Goal: Task Accomplishment & Management: Manage account settings

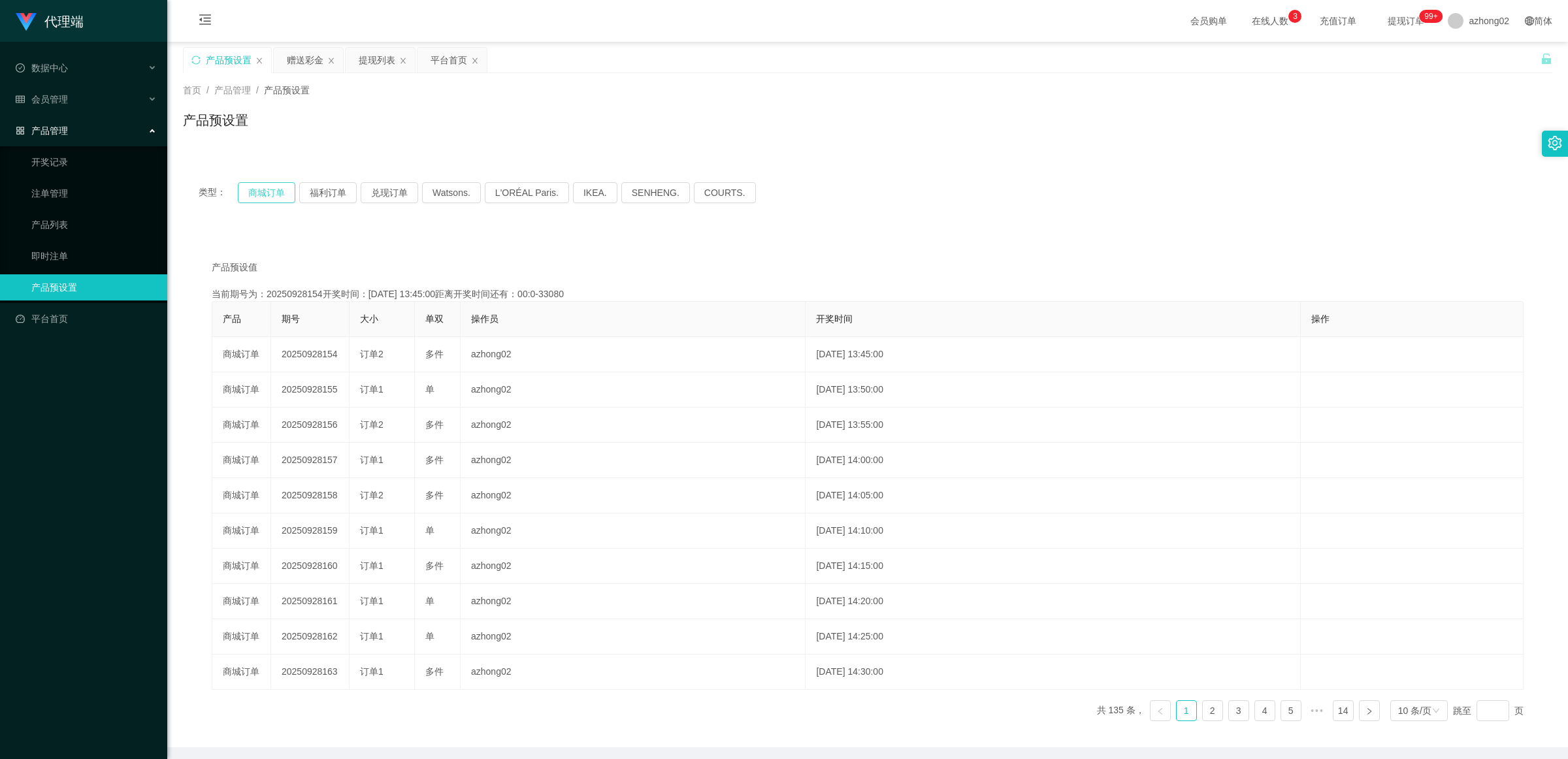
click at [268, 196] on button "商城订单" at bounding box center [267, 193] width 57 height 21
click at [303, 61] on div "赠送彩金" at bounding box center [305, 60] width 37 height 25
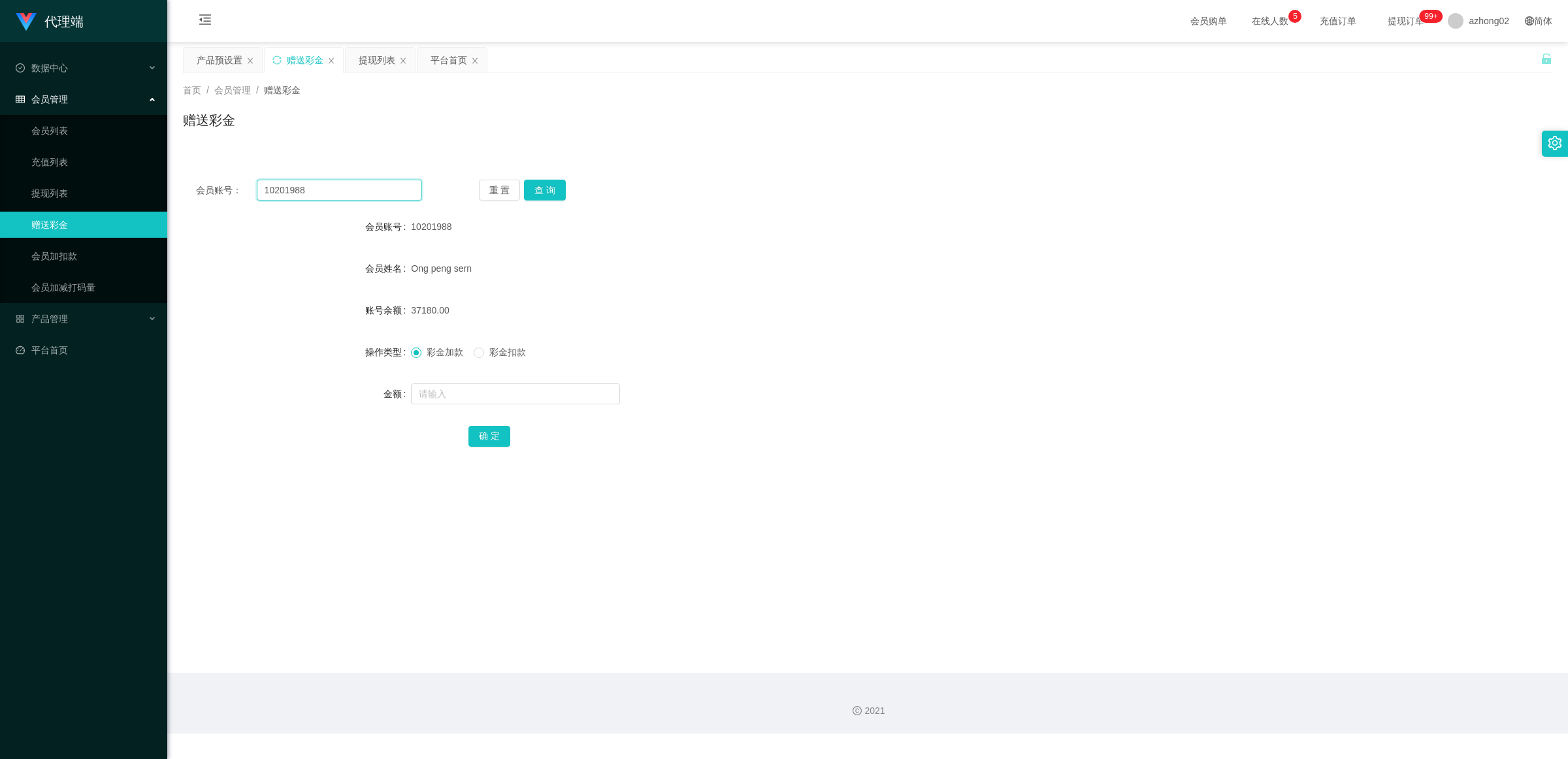
click at [353, 190] on input "10201988" at bounding box center [339, 190] width 165 height 21
paste input "Rywin"
click at [550, 193] on button "查 询" at bounding box center [544, 190] width 42 height 21
click at [552, 185] on button "查 询" at bounding box center [544, 190] width 42 height 21
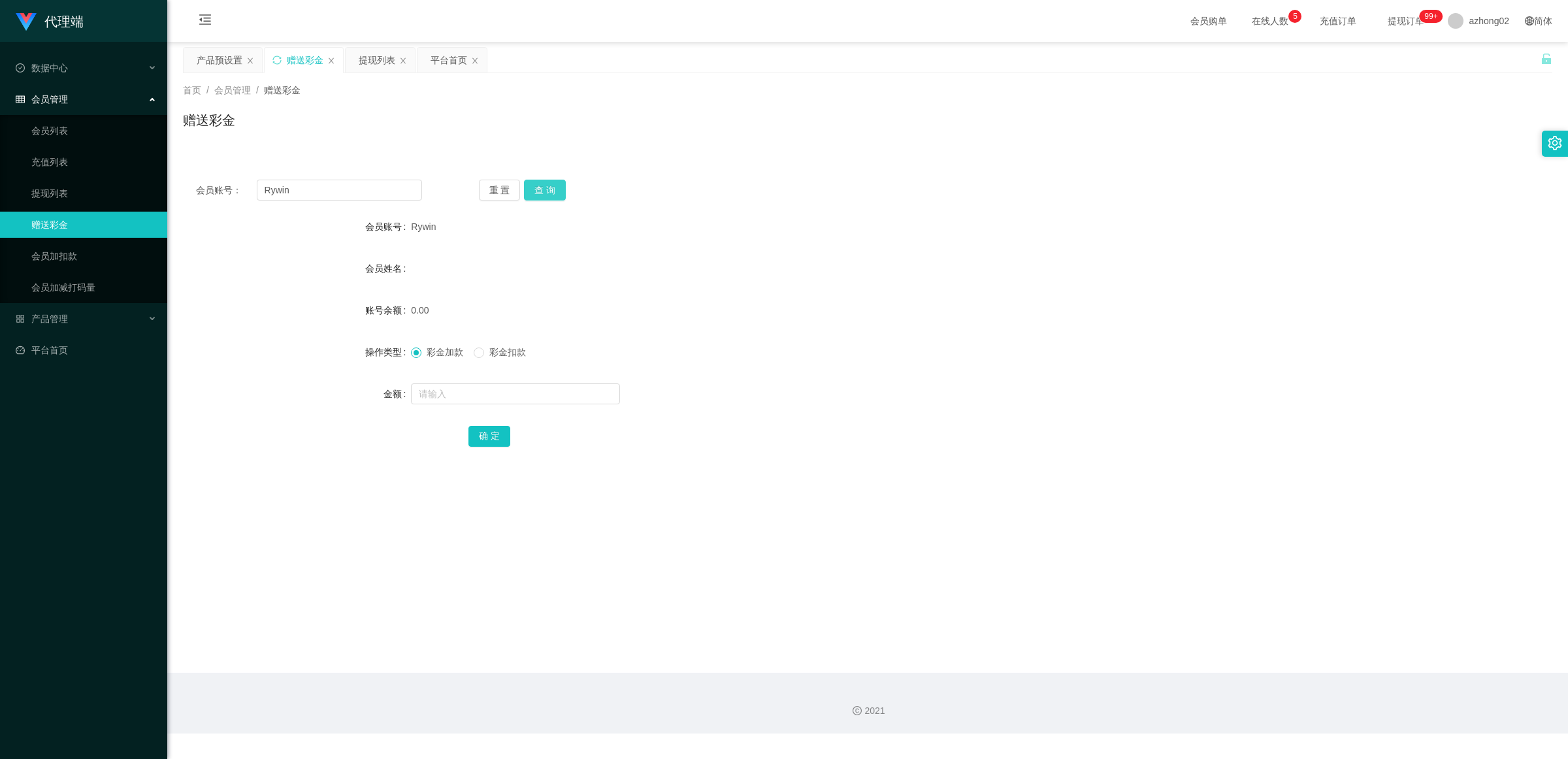
click at [536, 193] on button "查 询" at bounding box center [544, 190] width 42 height 21
click at [536, 193] on button "查 询" at bounding box center [552, 190] width 56 height 21
click at [536, 193] on div "重 置 查 询" at bounding box center [592, 190] width 226 height 21
click at [536, 193] on button "查 询" at bounding box center [544, 190] width 42 height 21
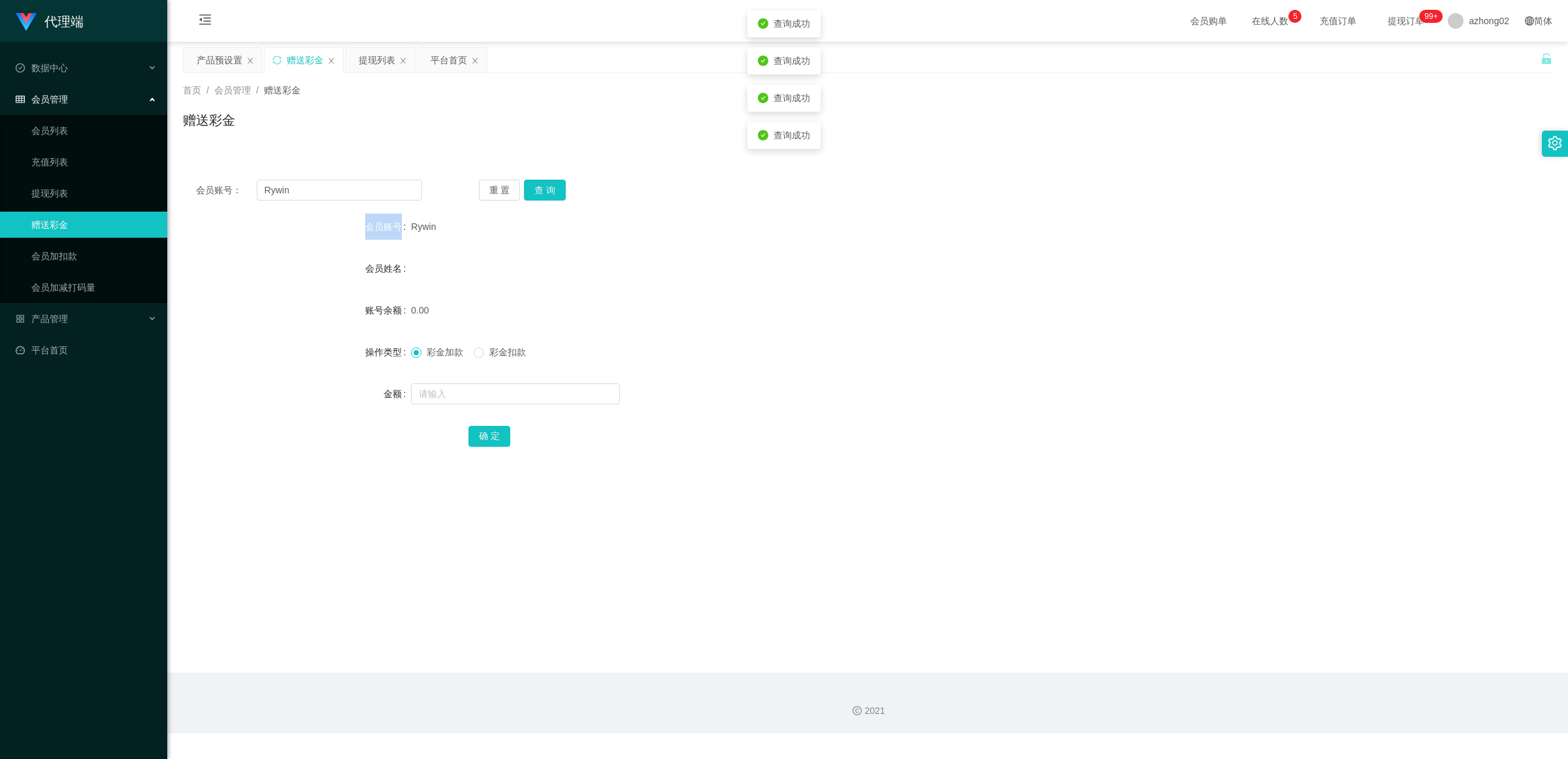
click at [373, 221] on label "会员账号" at bounding box center [388, 227] width 46 height 11
click at [415, 224] on span "Rywin" at bounding box center [423, 227] width 25 height 11
click at [551, 188] on button "查 询" at bounding box center [544, 190] width 42 height 21
click at [389, 195] on input "Rywin" at bounding box center [339, 190] width 165 height 21
type input "LS888"
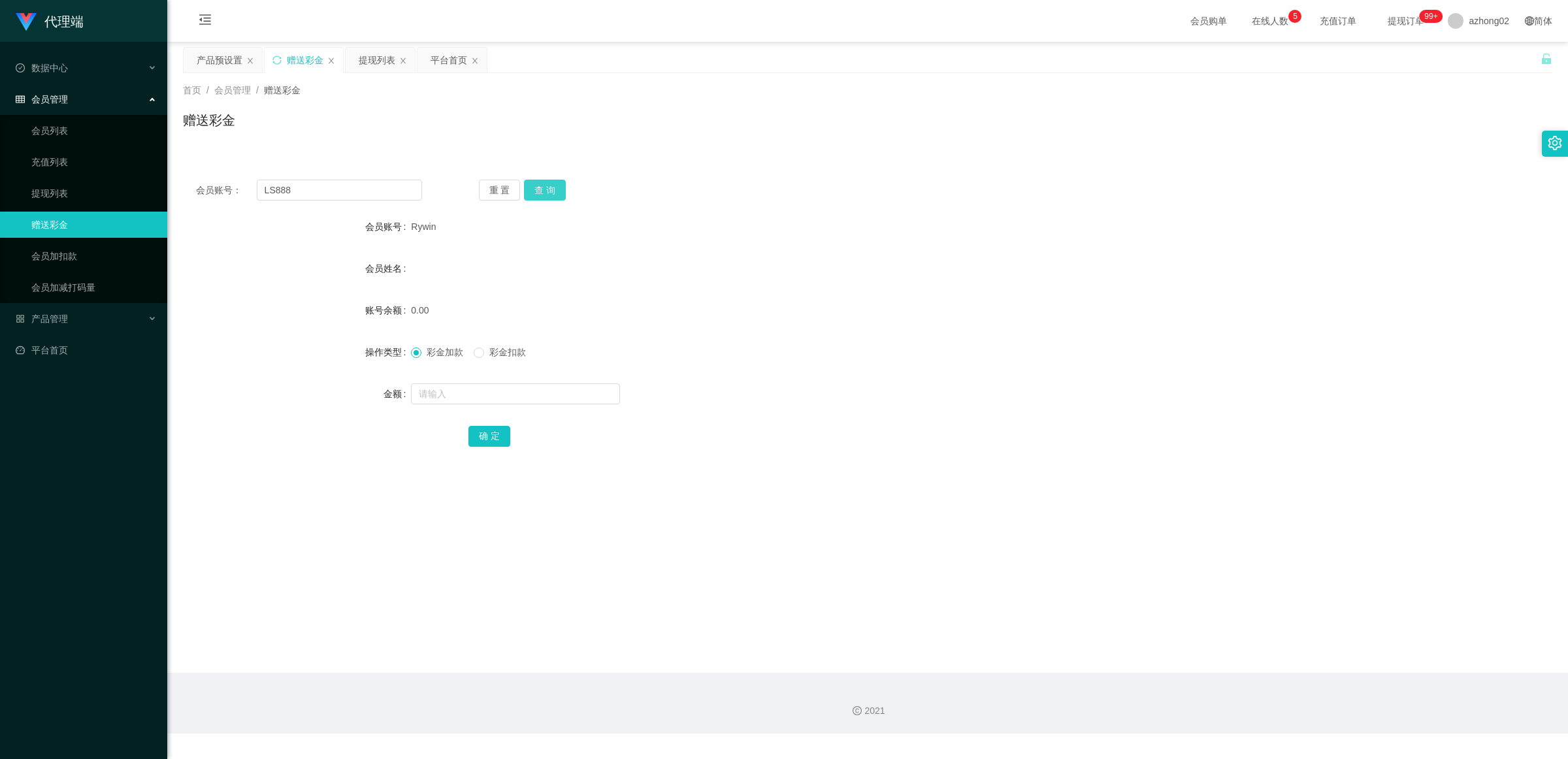
click at [544, 180] on div "会员账号： LS888 重 置 查 询 会员账号 Rywin 会员姓名 账号余额 0.00 操作类型 彩金加款 彩金扣款 金额 确 定" at bounding box center [868, 322] width 1369 height 311
click at [548, 181] on button "查 询" at bounding box center [544, 190] width 42 height 21
click at [548, 181] on div "重 置 查 询" at bounding box center [592, 190] width 226 height 21
click at [512, 230] on div "LS888" at bounding box center [810, 227] width 799 height 26
click at [560, 194] on button "查 询" at bounding box center [544, 190] width 42 height 21
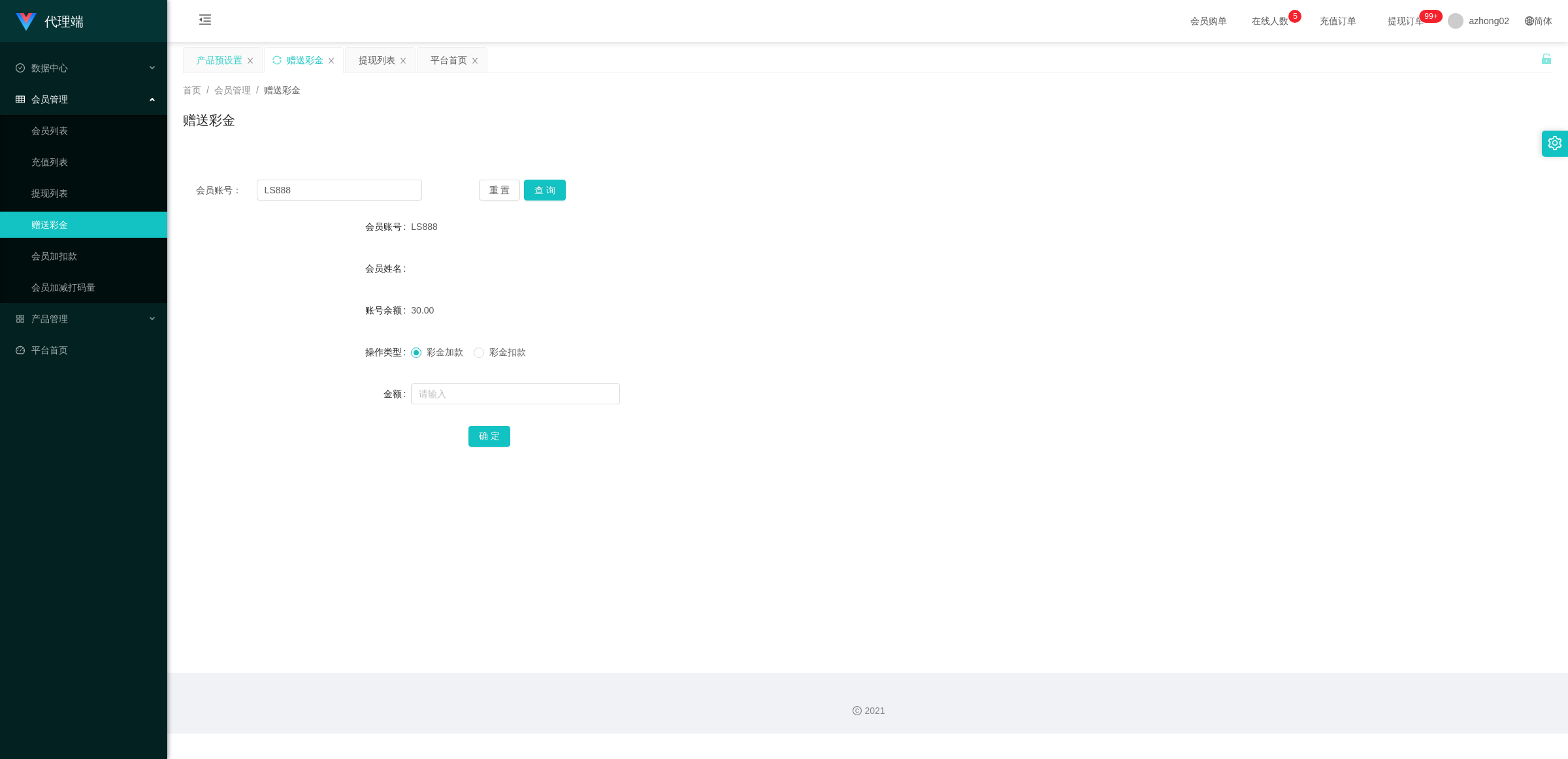
click at [203, 62] on div "产品预设置" at bounding box center [219, 60] width 46 height 25
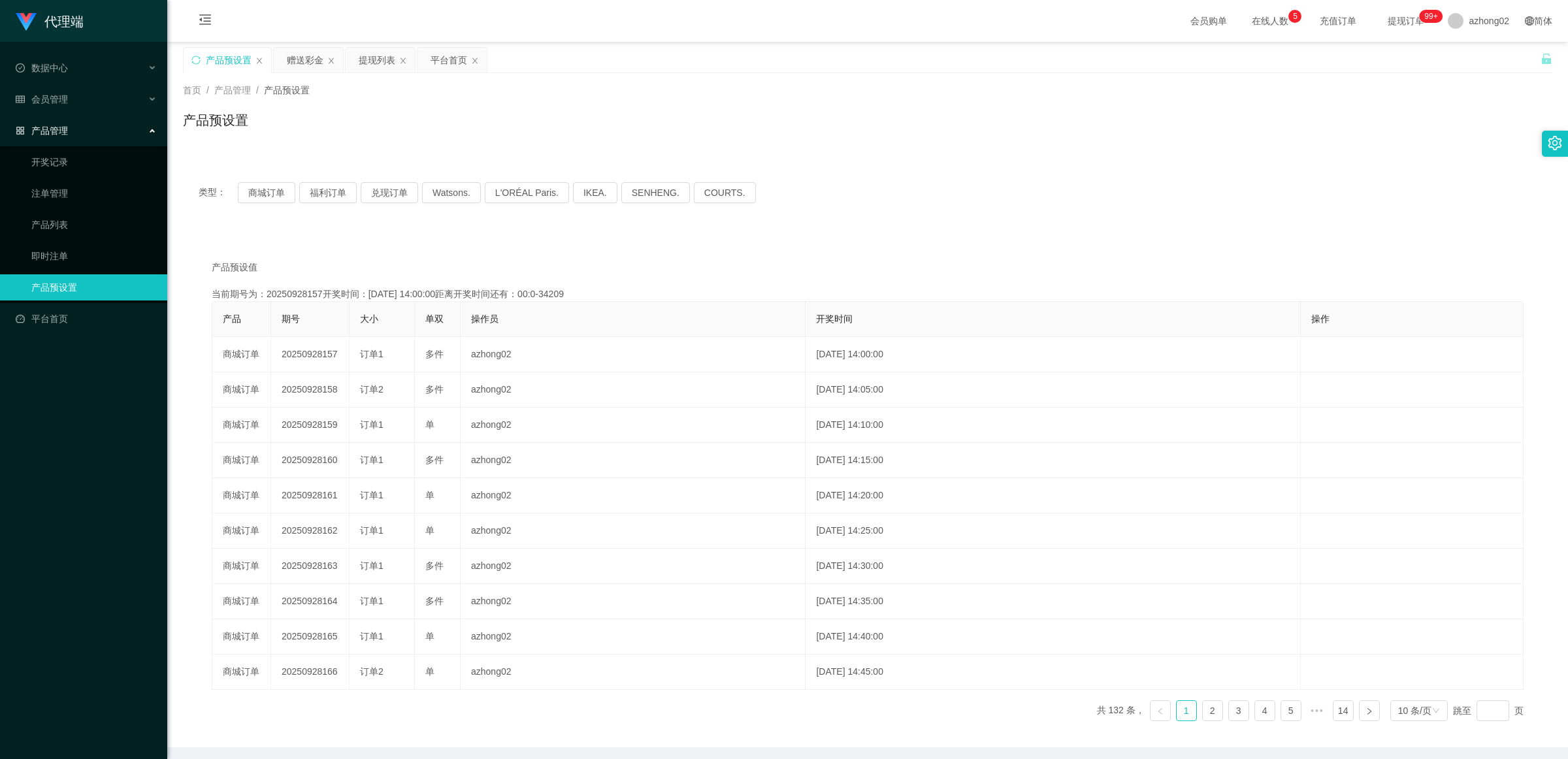
click at [260, 203] on div "类型： 商城订单 福利订单 兑现订单 Watsons. L'ORÉAL Paris. IKEA. [GEOGRAPHIC_DATA]. COURTS." at bounding box center [868, 193] width 1369 height 52
click at [273, 194] on button "商城订单" at bounding box center [267, 193] width 57 height 21
type button "k3wph"
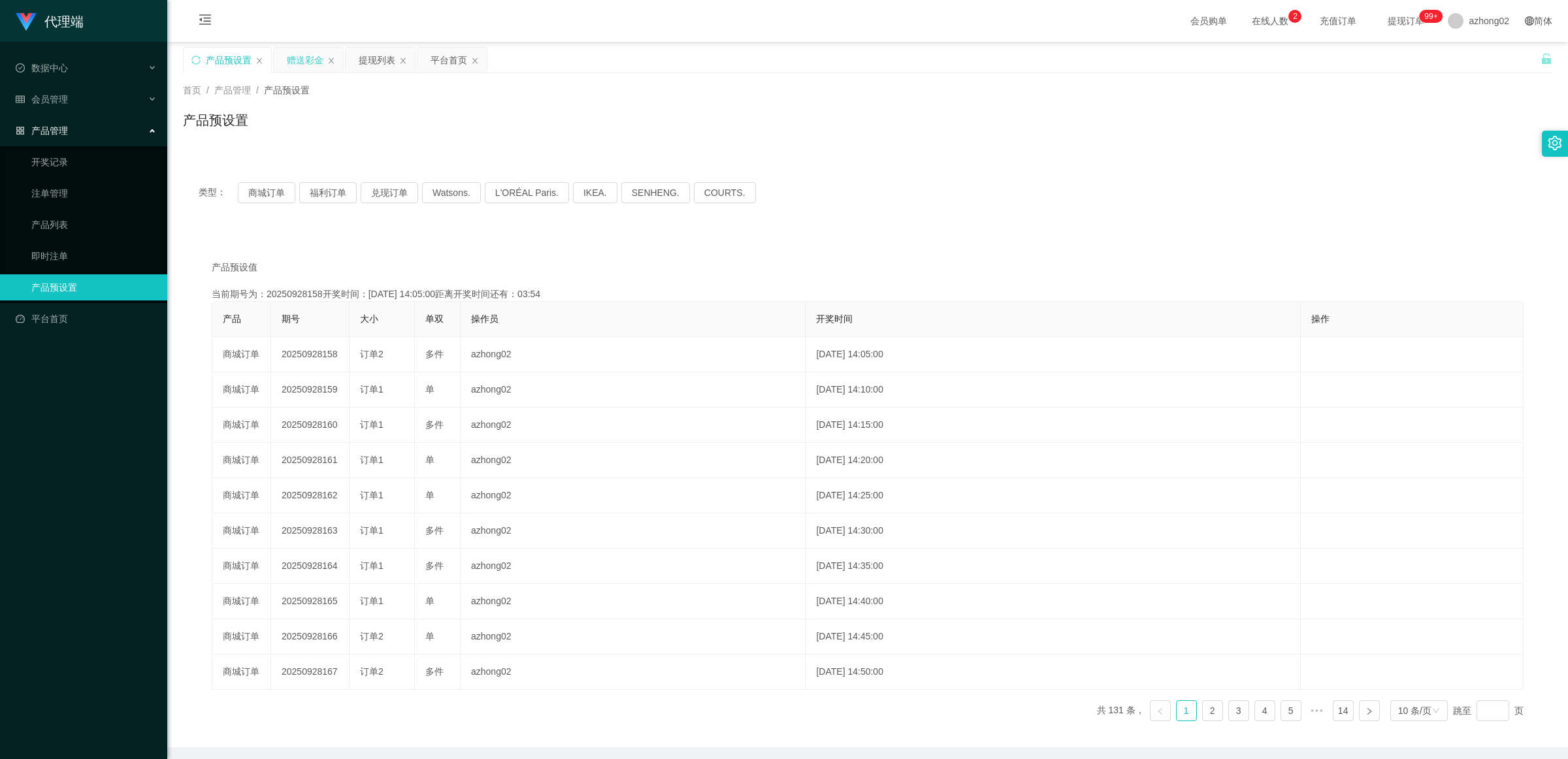
click at [302, 63] on div "赠送彩金" at bounding box center [305, 60] width 37 height 25
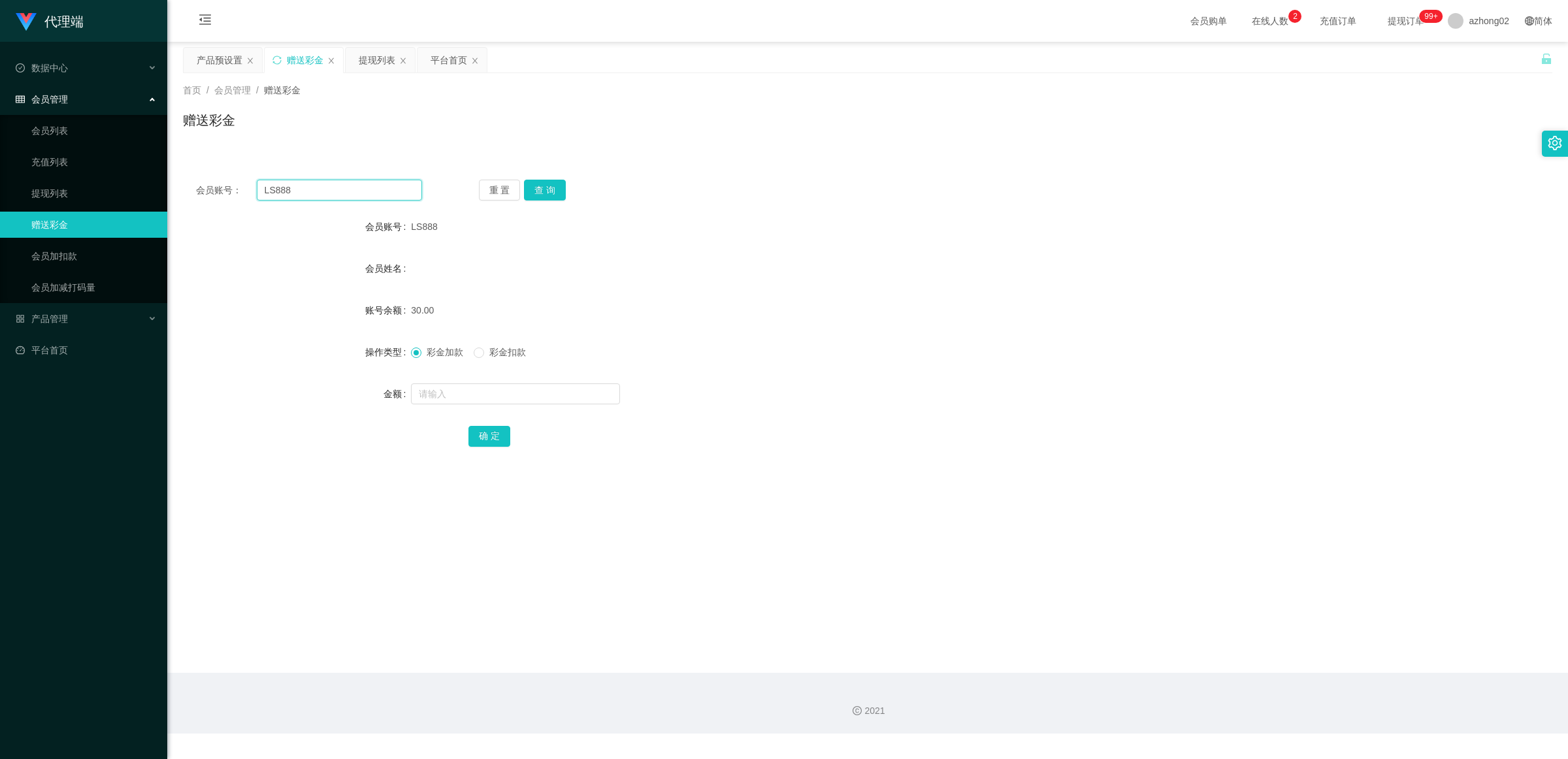
click at [331, 197] on input "LS888" at bounding box center [339, 190] width 165 height 21
click at [551, 188] on button "查 询" at bounding box center [544, 190] width 42 height 21
click at [552, 188] on button "查 询" at bounding box center [544, 190] width 42 height 21
click at [552, 188] on div "重 置 查 询" at bounding box center [592, 190] width 226 height 21
click at [552, 188] on button "查 询" at bounding box center [544, 190] width 42 height 21
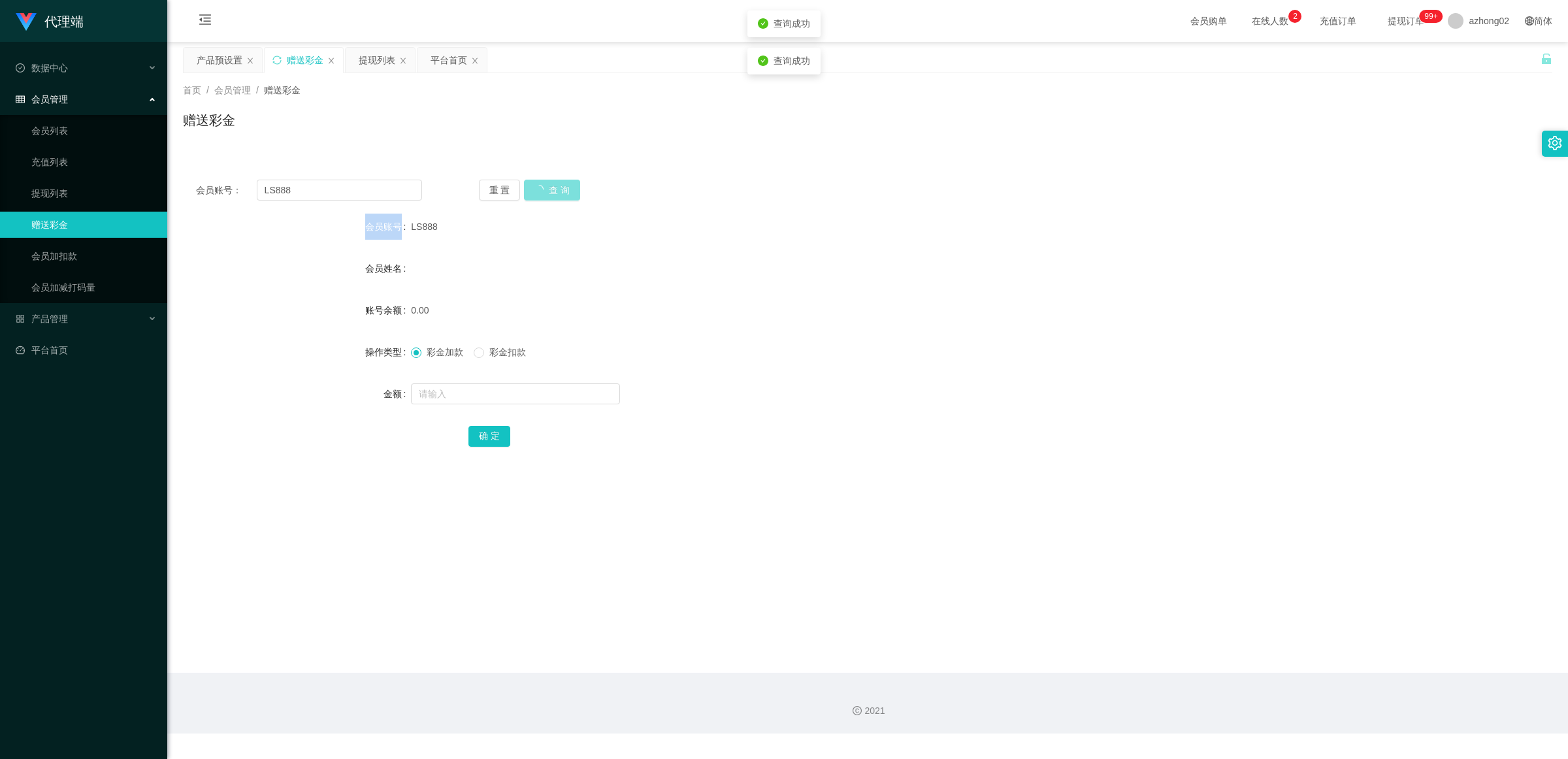
click at [552, 188] on div "重 置 查 询" at bounding box center [592, 190] width 226 height 21
click at [482, 246] on form "会员账号 LS888 会员姓名 账号余额 0.00 操作类型 彩金加款 彩金扣款 金额 确 定" at bounding box center [868, 331] width 1369 height 235
click at [533, 198] on button "查 询" at bounding box center [544, 190] width 42 height 21
click at [223, 45] on main "关闭左侧 关闭右侧 关闭其它 刷新页面 产品预设置 赠送彩金 提现列表 平台首页 首页 / 会员管理 / 赠送彩金 / 赠送彩金 会员账号： LS888 重 …" at bounding box center [868, 357] width 1401 height 631
click at [222, 67] on div "产品预设置" at bounding box center [219, 60] width 46 height 25
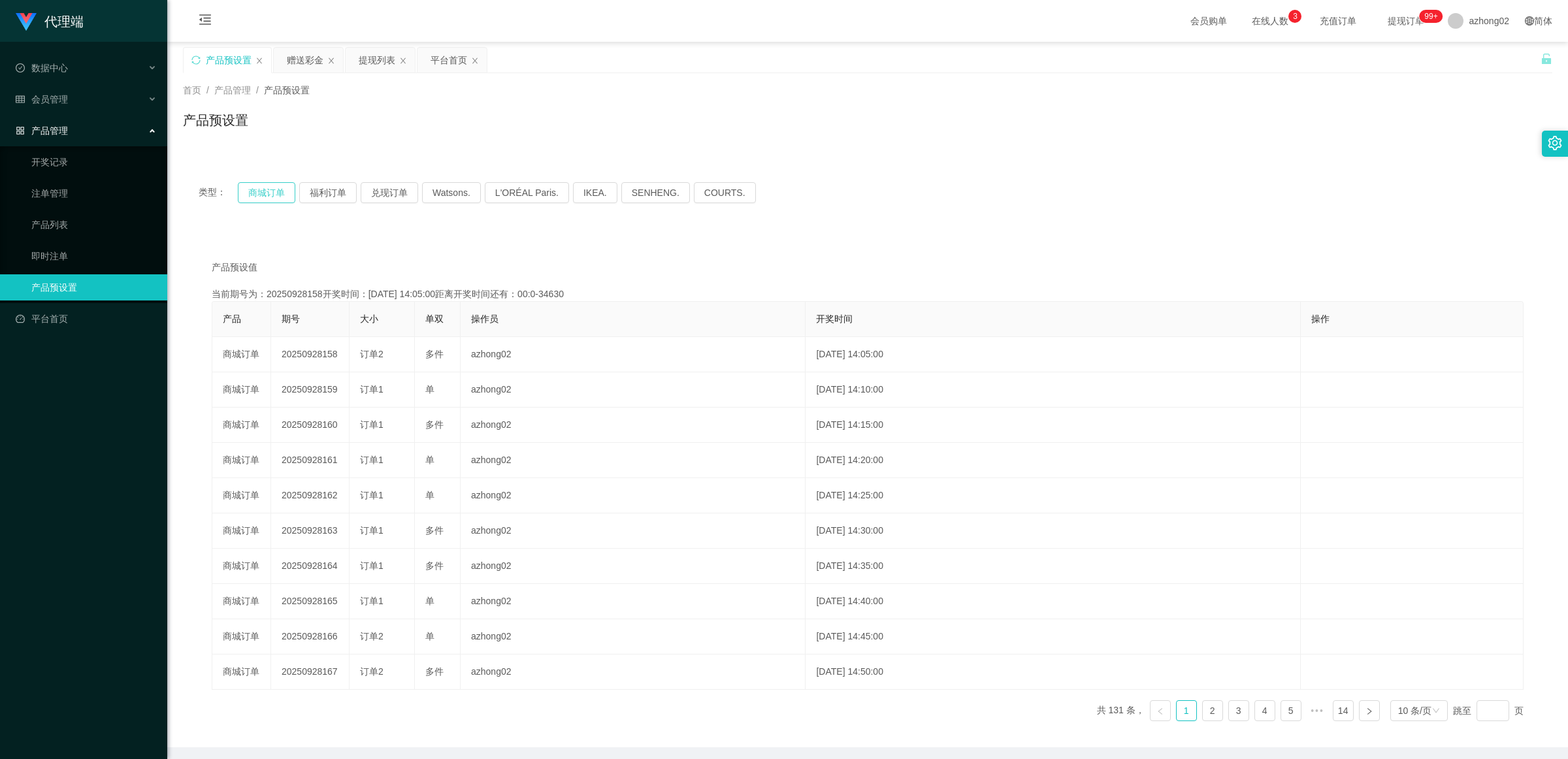
click at [266, 191] on button "商城订单" at bounding box center [267, 193] width 57 height 21
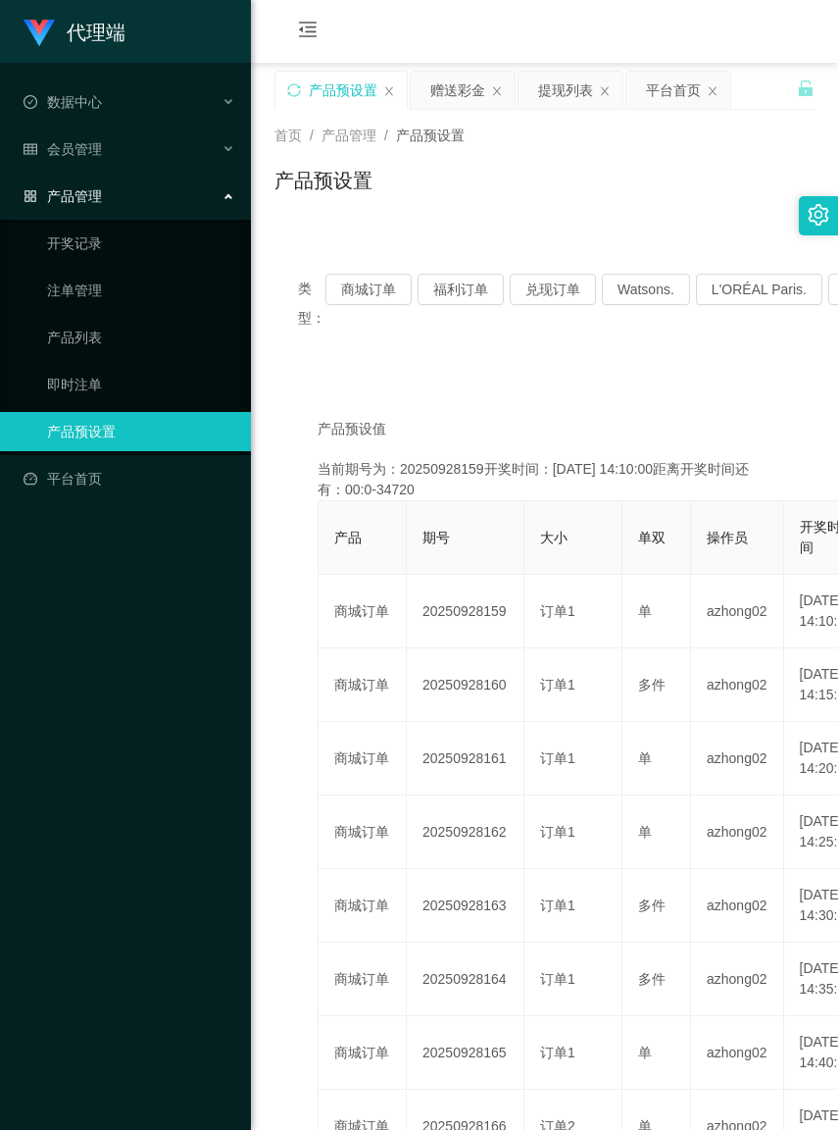
click at [530, 555] on th "大小" at bounding box center [574, 538] width 98 height 74
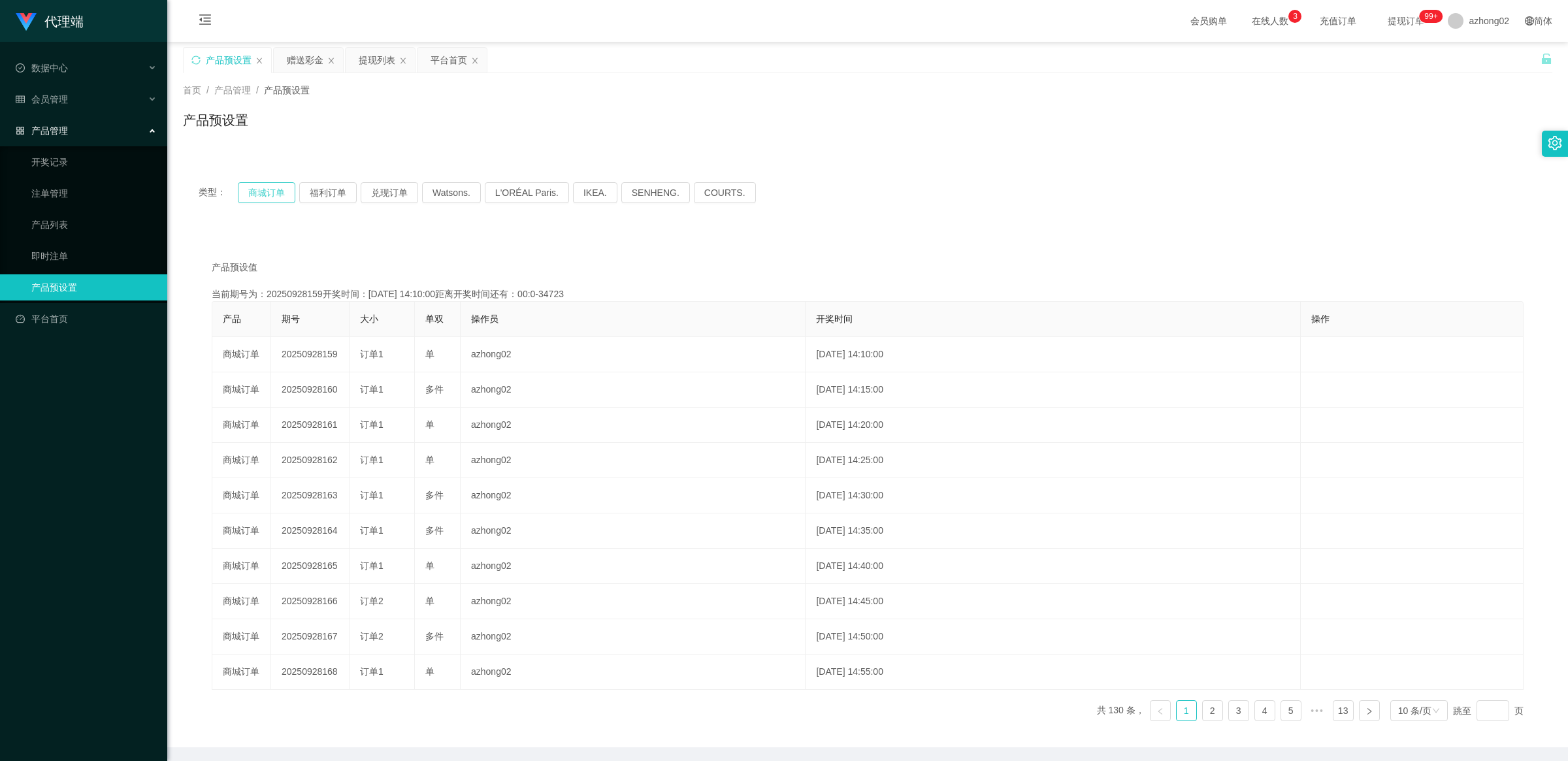
click at [268, 190] on button "商城订单" at bounding box center [267, 193] width 57 height 21
type button "k3wph"
click at [268, 190] on button "商城订单" at bounding box center [267, 193] width 57 height 21
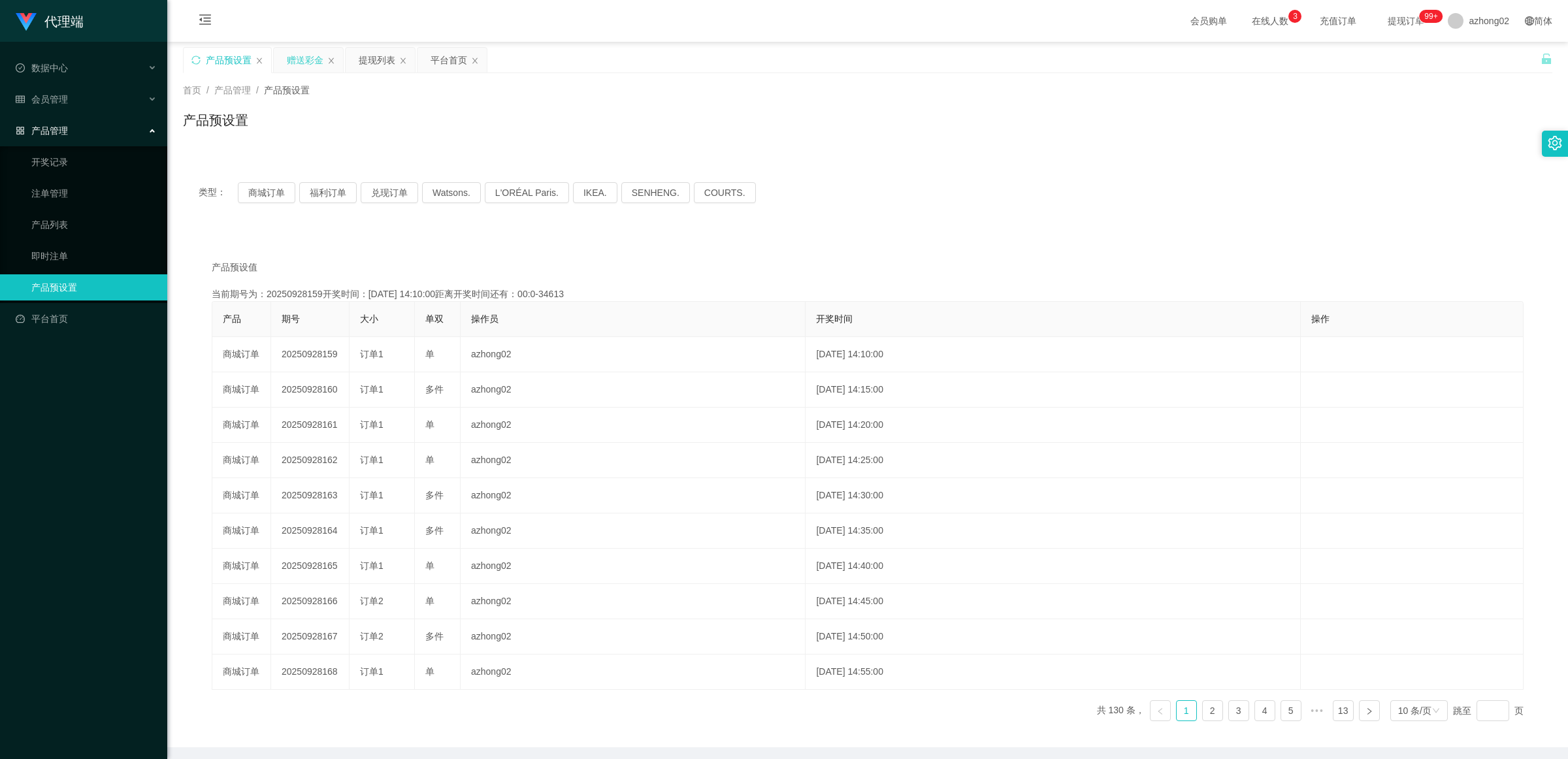
click at [301, 69] on div "赠送彩金" at bounding box center [305, 60] width 37 height 25
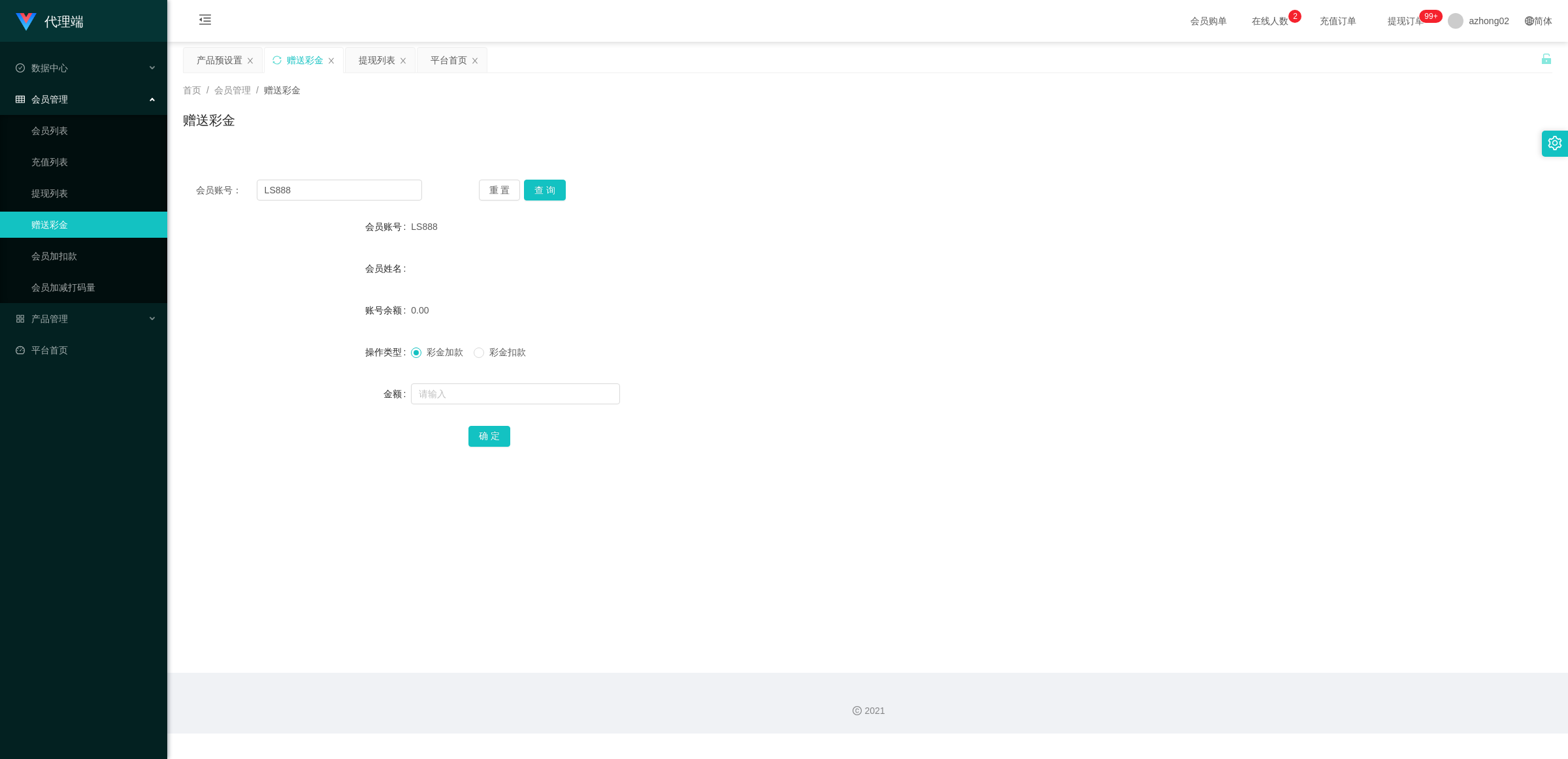
click at [354, 207] on div "会员账号： LS888 重 置 查 询 会员账号 LS888 会员姓名 账号余额 0.00 操作类型 彩金加款 彩金扣款 金额 确 定" at bounding box center [868, 322] width 1369 height 311
click at [353, 193] on input "LS888" at bounding box center [339, 190] width 165 height 21
paste input "0165162765"
type input "0165162765"
click at [556, 184] on button "查 询" at bounding box center [544, 190] width 42 height 21
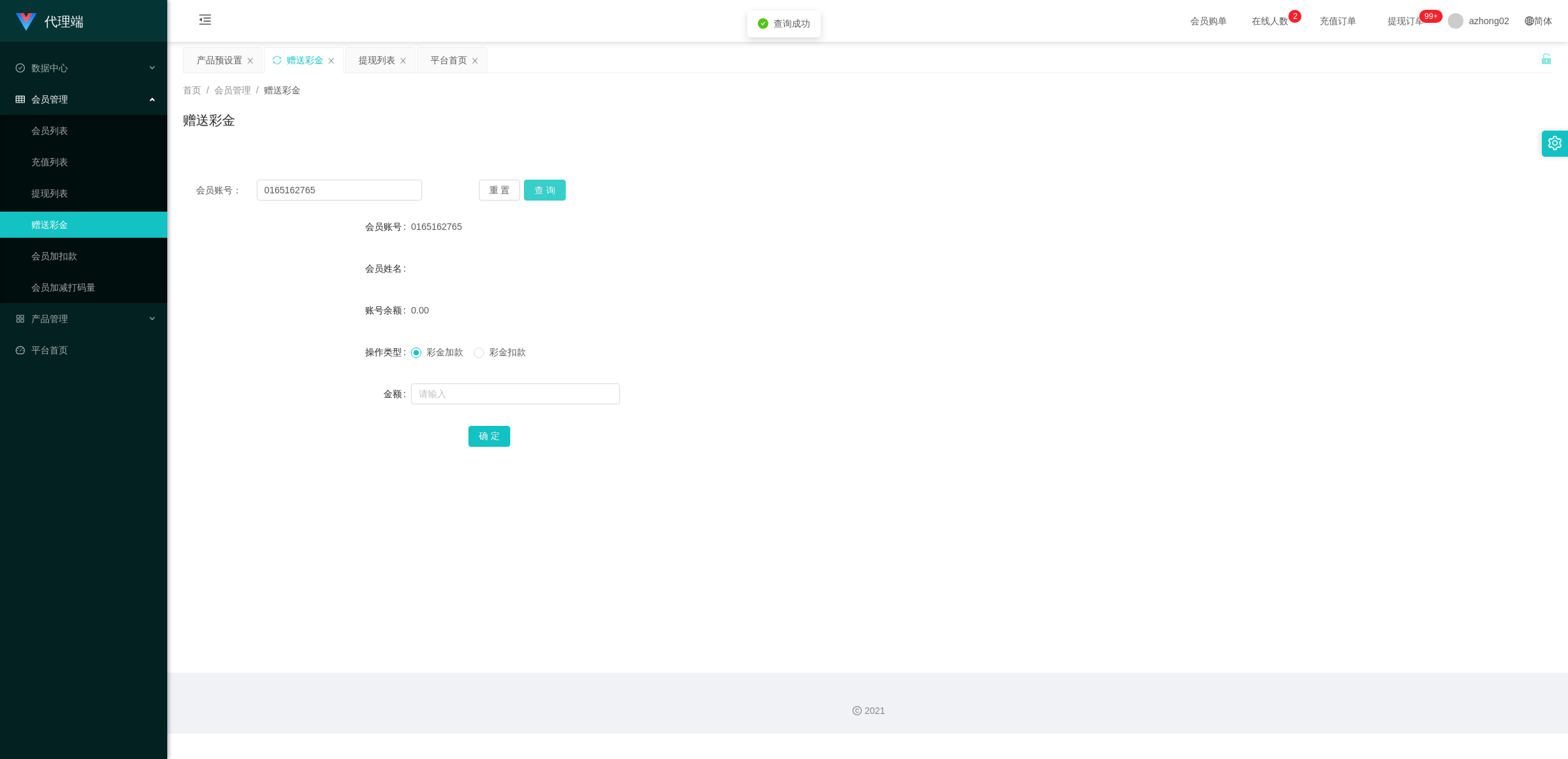
click at [556, 185] on button "查 询" at bounding box center [544, 190] width 42 height 21
click at [556, 185] on div "重 置 查 询" at bounding box center [592, 190] width 226 height 21
click at [642, 250] on form "会员账号 0165162765 会员姓名 账号余额 0.00 操作类型 彩金加款 彩金扣款 金额 确 定" at bounding box center [868, 331] width 1369 height 235
click at [556, 190] on button "查 询" at bounding box center [544, 190] width 42 height 21
click at [507, 343] on div "彩金加款 彩金扣款" at bounding box center [810, 352] width 799 height 26
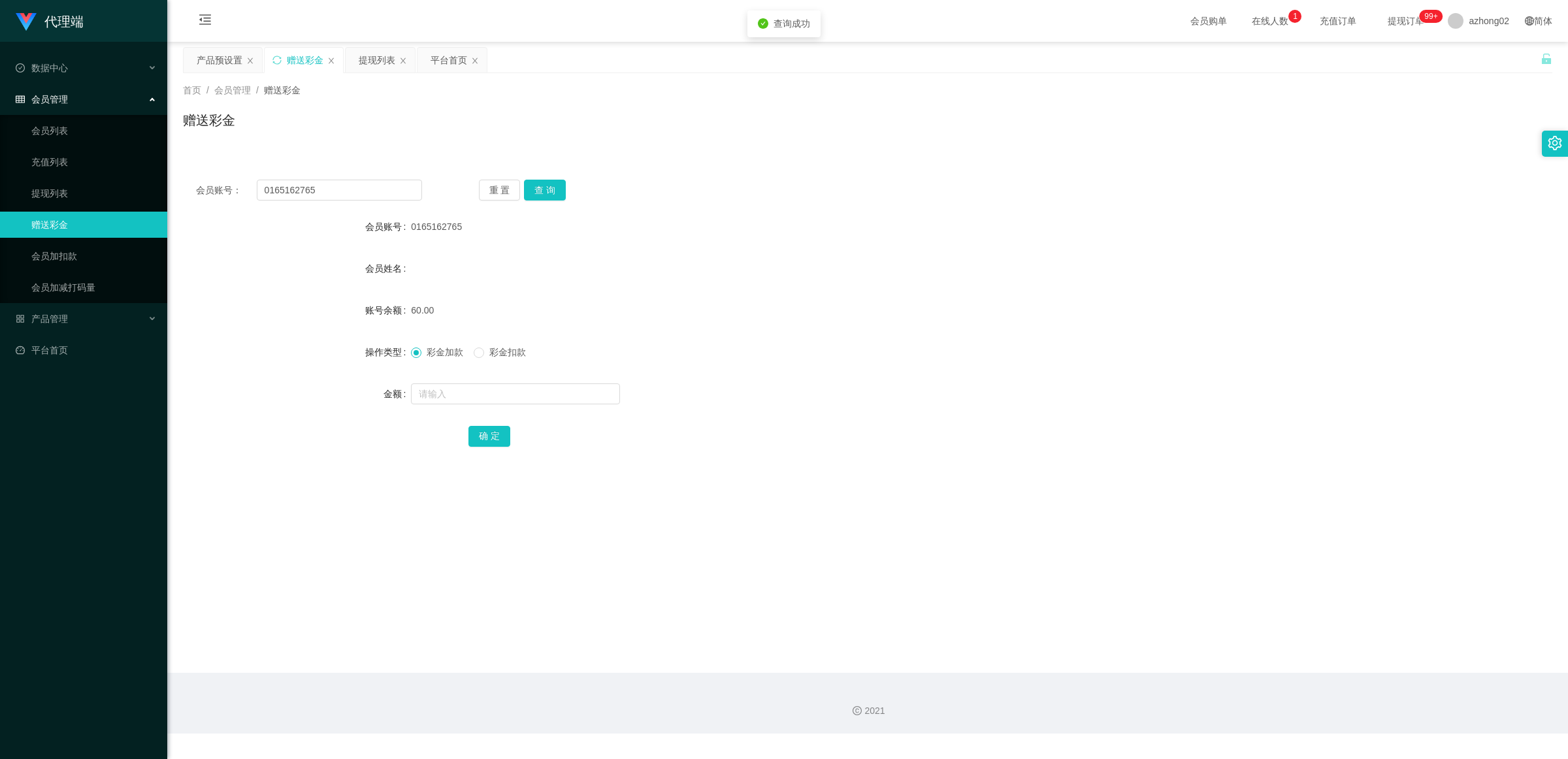
click at [504, 353] on span "彩金扣款" at bounding box center [508, 353] width 47 height 11
click at [497, 392] on input "text" at bounding box center [516, 394] width 209 height 21
type input "60"
click at [482, 443] on button "确 定" at bounding box center [489, 436] width 42 height 21
click at [794, 409] on form "会员账号 0165162765 会员姓名 账号余额 0.00 操作类型 彩金加款 彩金扣款 金额 确 定" at bounding box center [868, 331] width 1369 height 235
